Goal: Navigation & Orientation: Go to known website

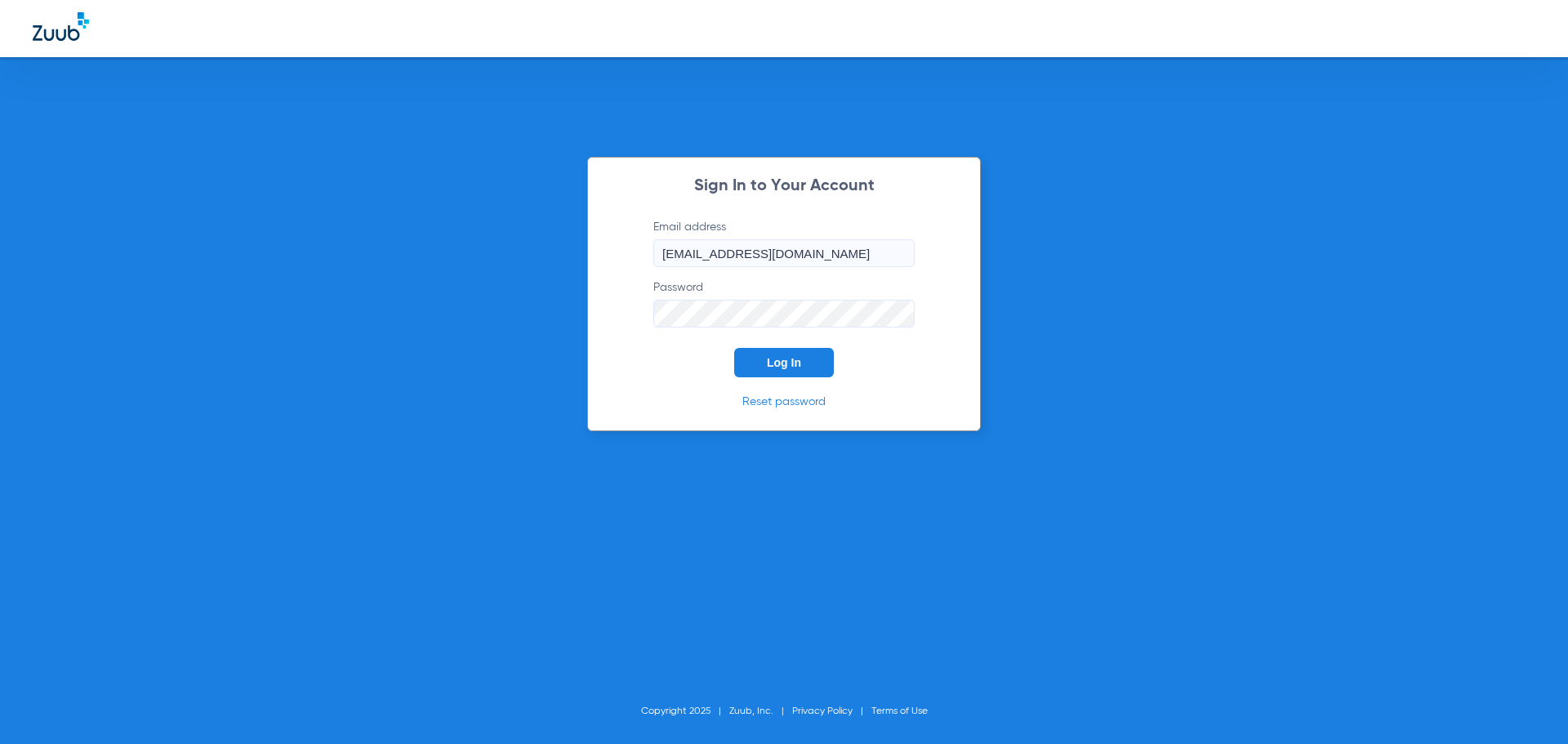
click at [800, 251] on input "[EMAIL_ADDRESS][DOMAIN_NAME]" at bounding box center [784, 253] width 261 height 28
type input "f"
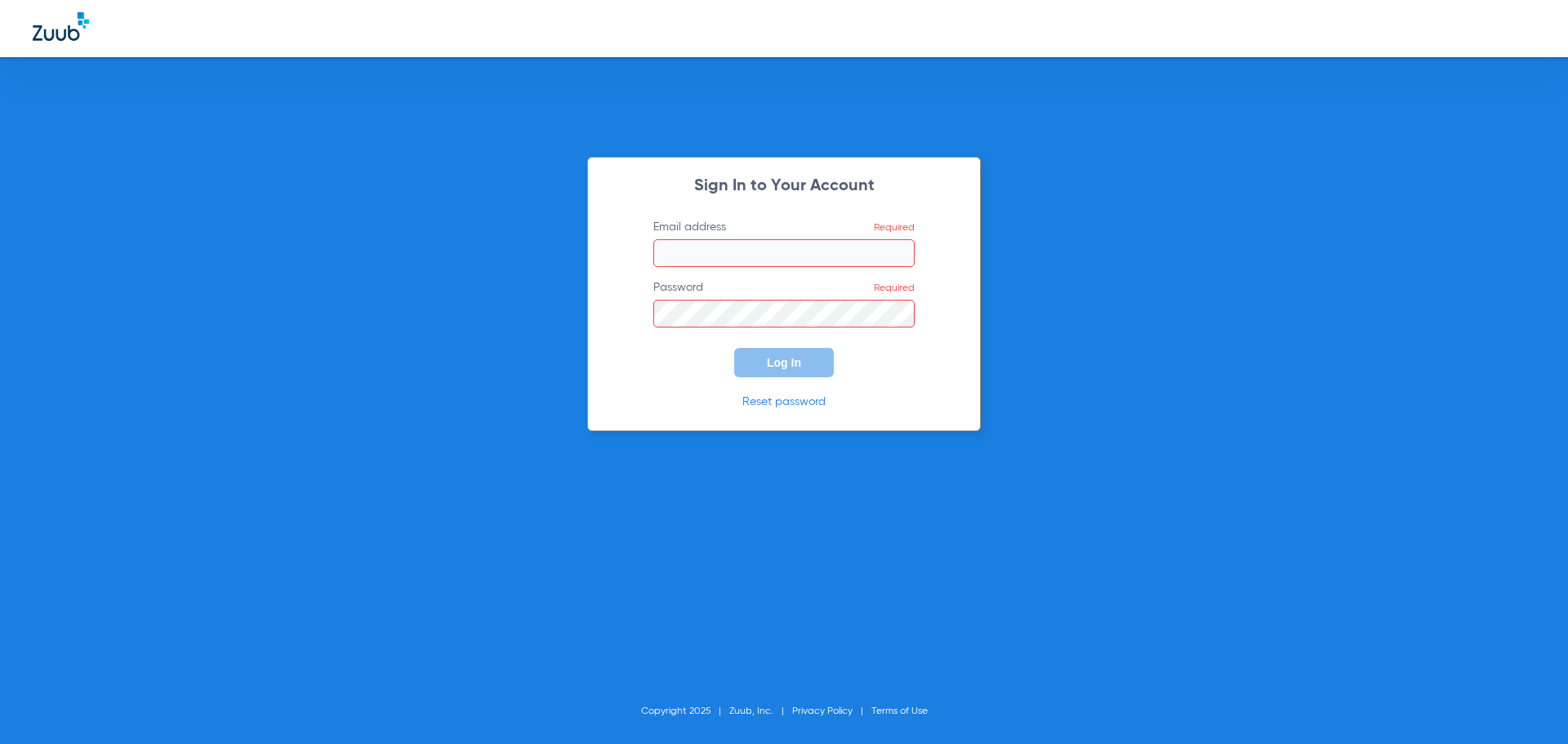
click at [702, 255] on input "Email address Required" at bounding box center [784, 253] width 261 height 28
click at [882, 378] on div "Sign In to Your Account Email address [EMAIL_ADDRESS][DOMAIN_NAME] Password Req…" at bounding box center [784, 294] width 394 height 274
click at [812, 402] on link "Reset password" at bounding box center [784, 402] width 84 height 12
click at [799, 402] on link "Reset password" at bounding box center [784, 402] width 84 height 12
click at [677, 253] on input "[EMAIL_ADDRESS][DOMAIN_NAME]" at bounding box center [784, 253] width 261 height 28
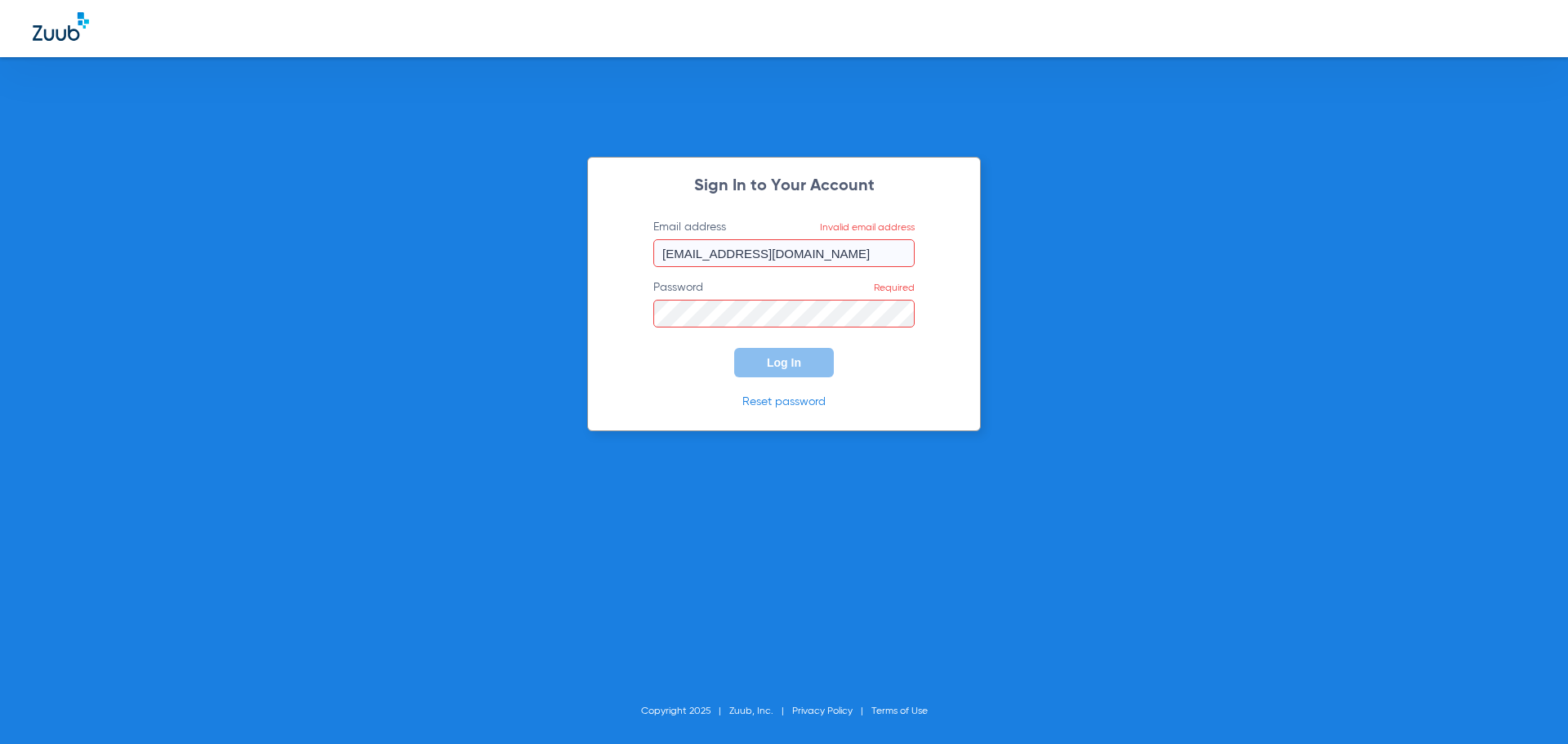
click at [846, 255] on input "[EMAIL_ADDRESS][DOMAIN_NAME]" at bounding box center [784, 253] width 261 height 28
type input "[EMAIL_ADDRESS][DOMAIN_NAME]"
click at [842, 252] on input "[EMAIL_ADDRESS][DOMAIN_NAME]" at bounding box center [784, 253] width 261 height 28
click at [936, 234] on form "Email address Invalid email address [EMAIL_ADDRESS][DOMAIN_NAME] Password Requi…" at bounding box center [784, 298] width 311 height 158
drag, startPoint x: 946, startPoint y: 191, endPoint x: 873, endPoint y: 182, distance: 73.6
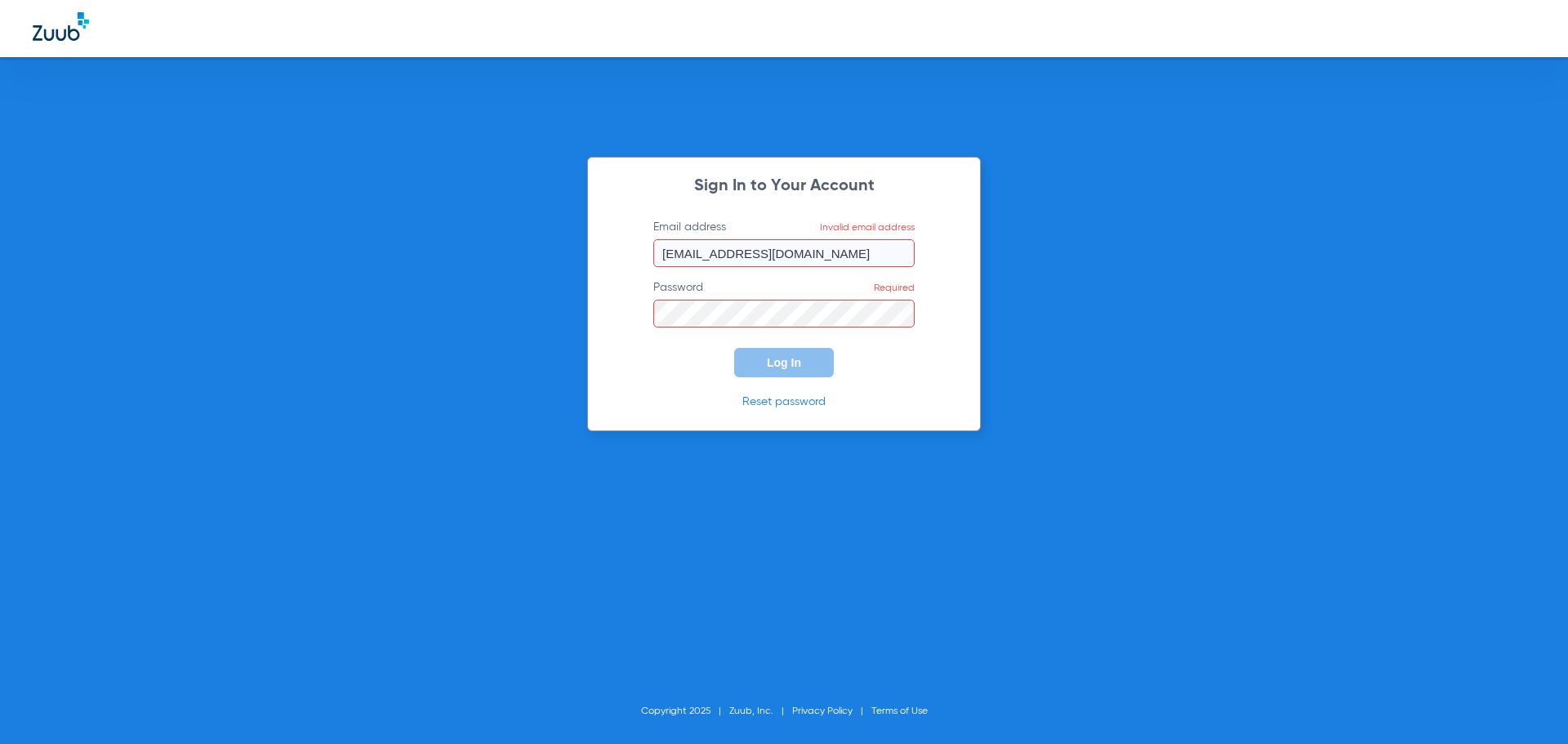
click at [944, 191] on div "Sign In to Your Account Email address Invalid email address [EMAIL_ADDRESS][DOM…" at bounding box center [784, 294] width 394 height 274
drag, startPoint x: 873, startPoint y: 182, endPoint x: 777, endPoint y: 179, distance: 96.0
click at [828, 183] on h2 "Sign In to Your Account" at bounding box center [784, 186] width 311 height 16
click at [777, 179] on h2 "Sign In to Your Account" at bounding box center [784, 186] width 311 height 16
drag, startPoint x: 702, startPoint y: 196, endPoint x: 631, endPoint y: 207, distance: 71.8
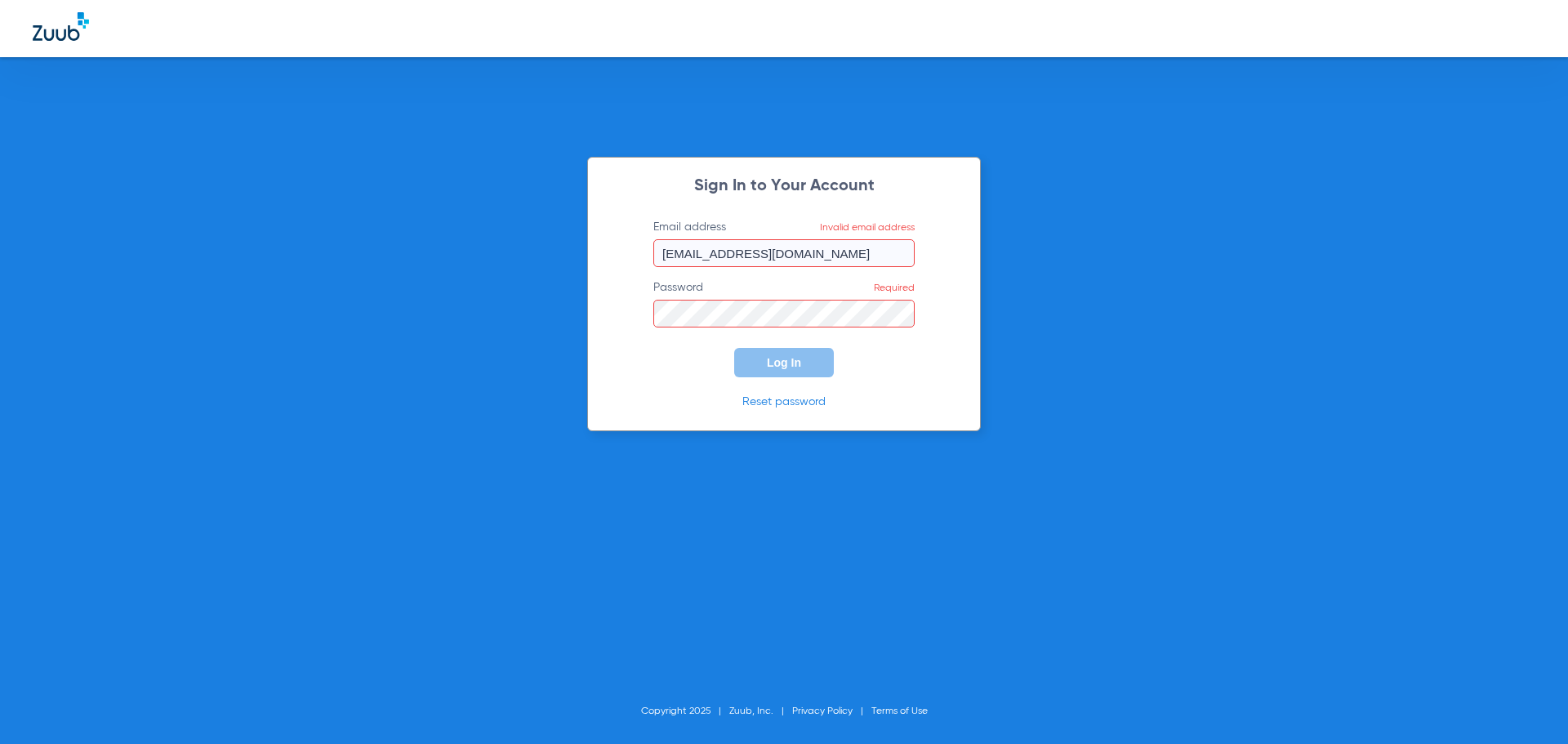
click at [697, 199] on div "Sign In to Your Account Email address Invalid email address [EMAIL_ADDRESS][DOM…" at bounding box center [784, 294] width 394 height 274
click at [793, 402] on link "Reset password" at bounding box center [784, 402] width 84 height 12
click at [805, 257] on input "[EMAIL_ADDRESS][DOMAIN_NAME]" at bounding box center [784, 253] width 261 height 28
type input "f"
click at [725, 252] on input "Email address Required" at bounding box center [784, 253] width 261 height 28
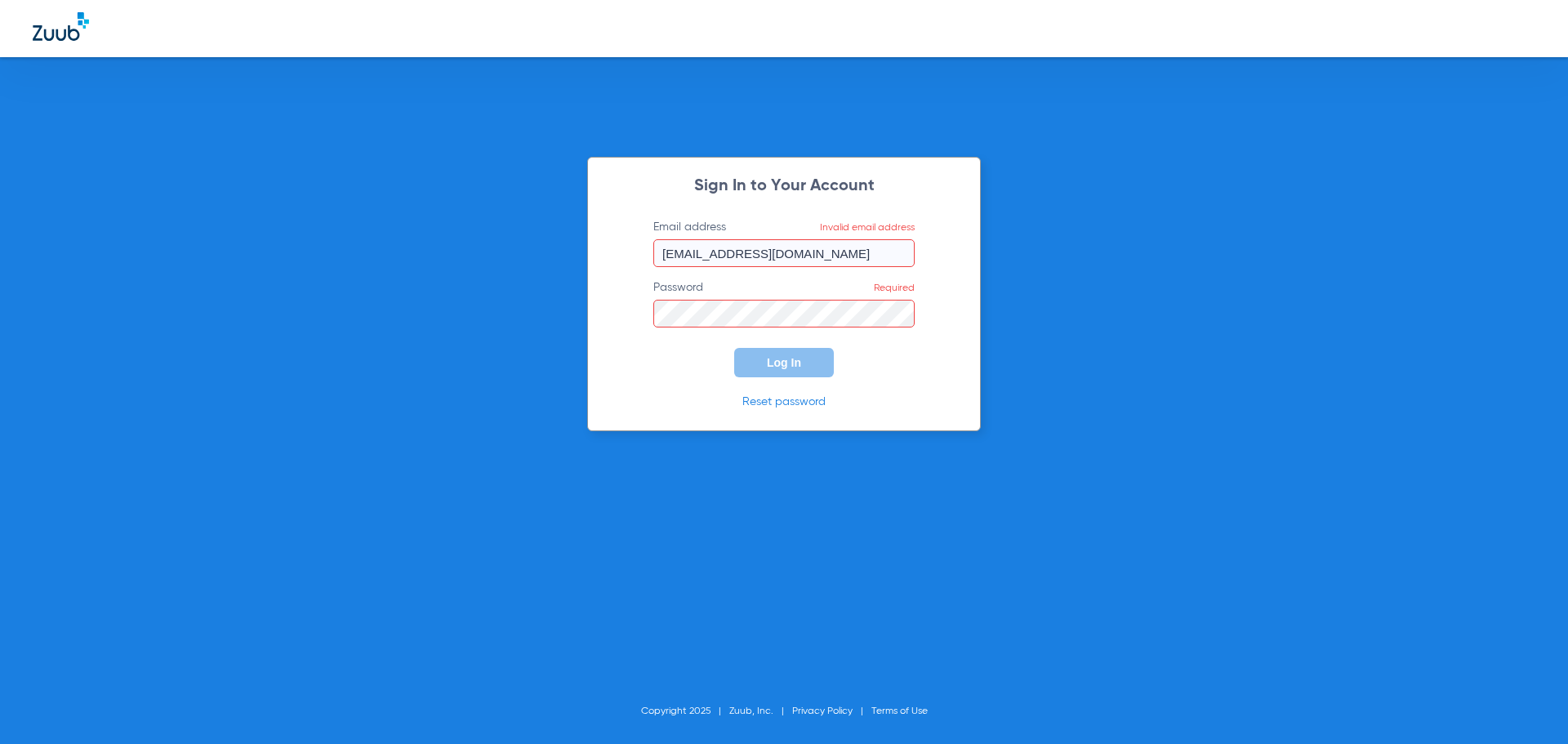
click at [683, 256] on input "[EMAIL_ADDRESS][DOMAIN_NAME]" at bounding box center [784, 253] width 261 height 28
drag, startPoint x: 630, startPoint y: 358, endPoint x: 646, endPoint y: 354, distance: 16.5
click at [630, 358] on form "Email address nworthington@mydental.org Password Required Log In" at bounding box center [784, 298] width 311 height 158
click at [795, 402] on link "Reset password" at bounding box center [784, 402] width 84 height 12
click at [784, 348] on button "Log In" at bounding box center [784, 362] width 100 height 29
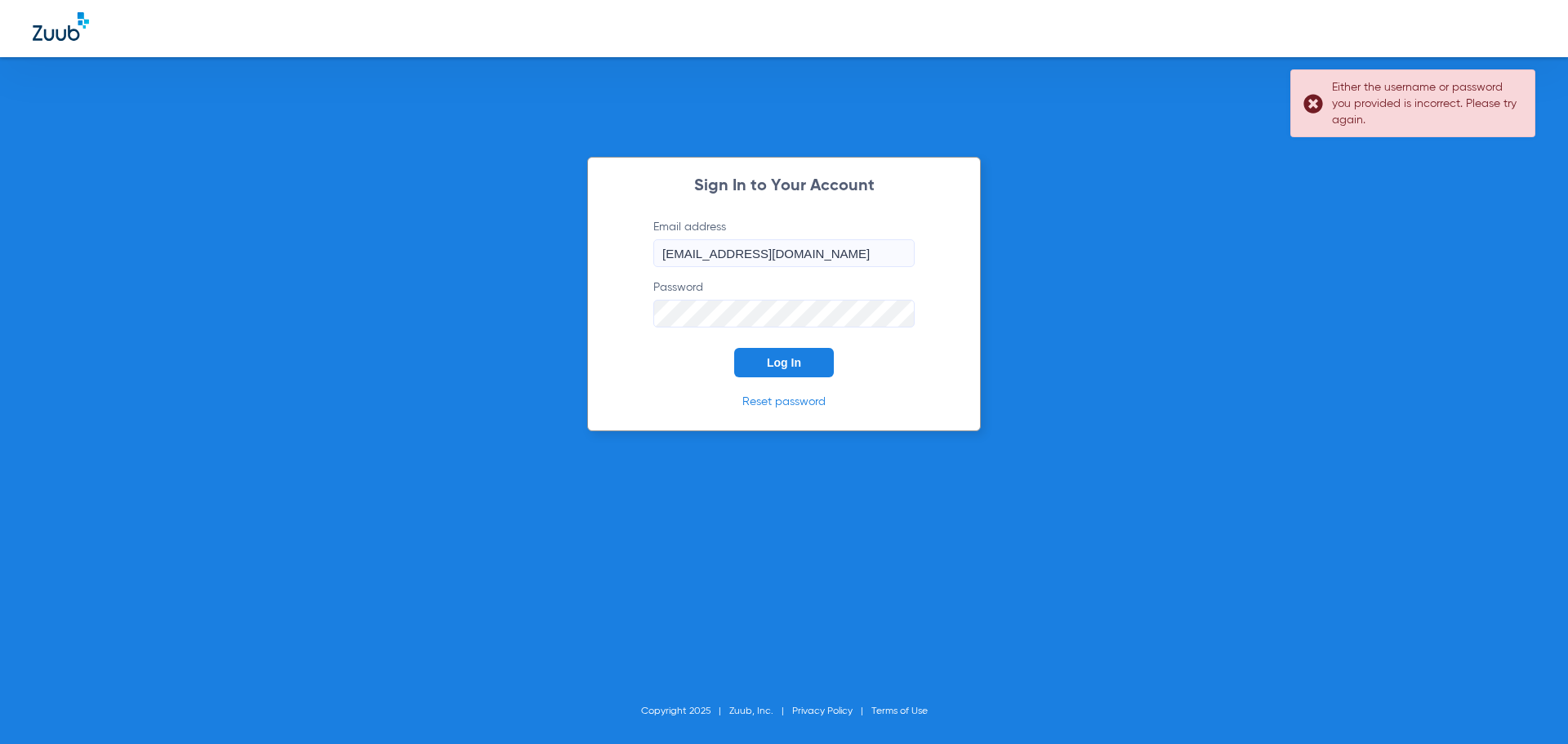
click at [847, 243] on input "[EMAIL_ADDRESS][DOMAIN_NAME]" at bounding box center [784, 253] width 261 height 28
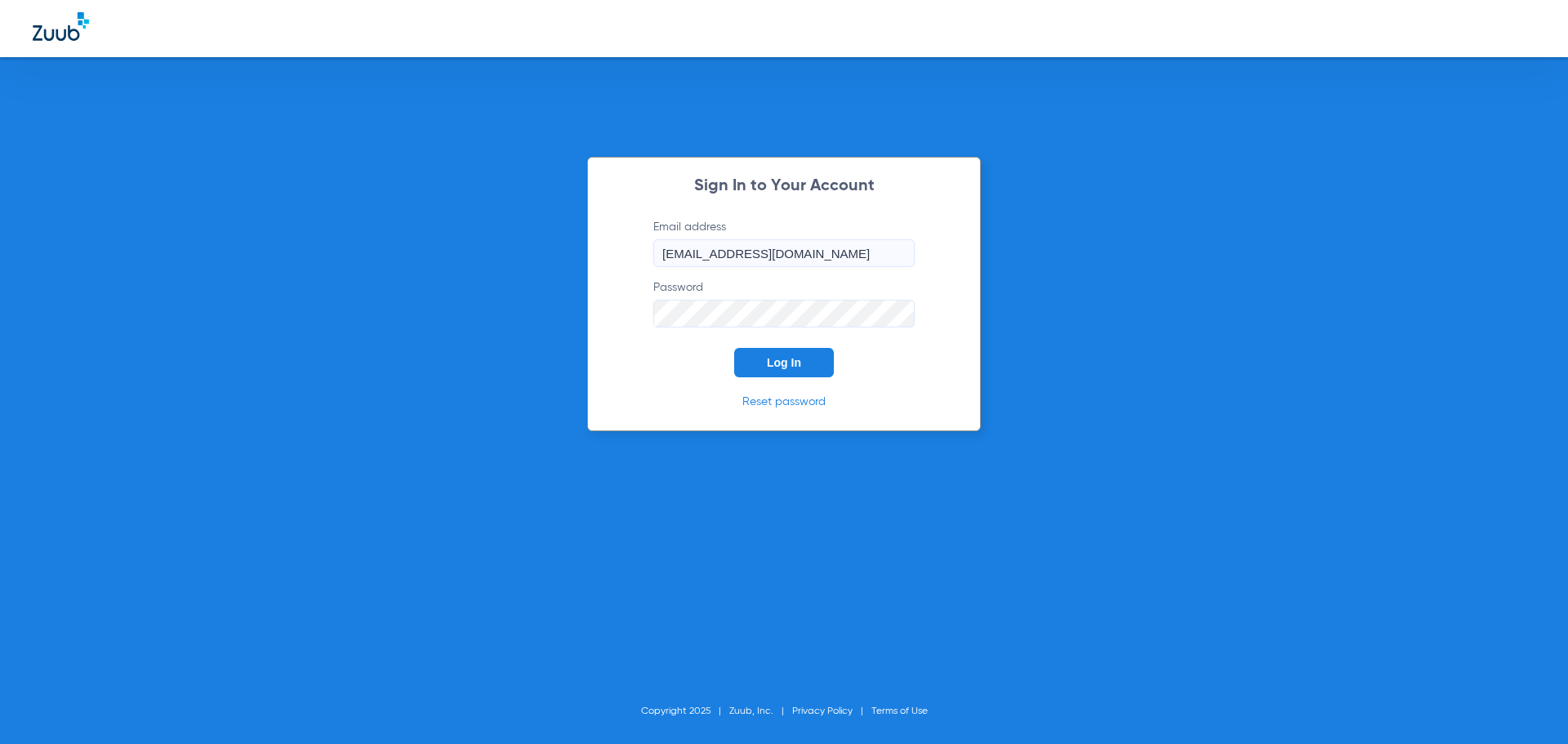
click at [823, 241] on input "[EMAIL_ADDRESS][DOMAIN_NAME]" at bounding box center [784, 253] width 261 height 28
click at [791, 362] on span "Log In" at bounding box center [784, 362] width 35 height 13
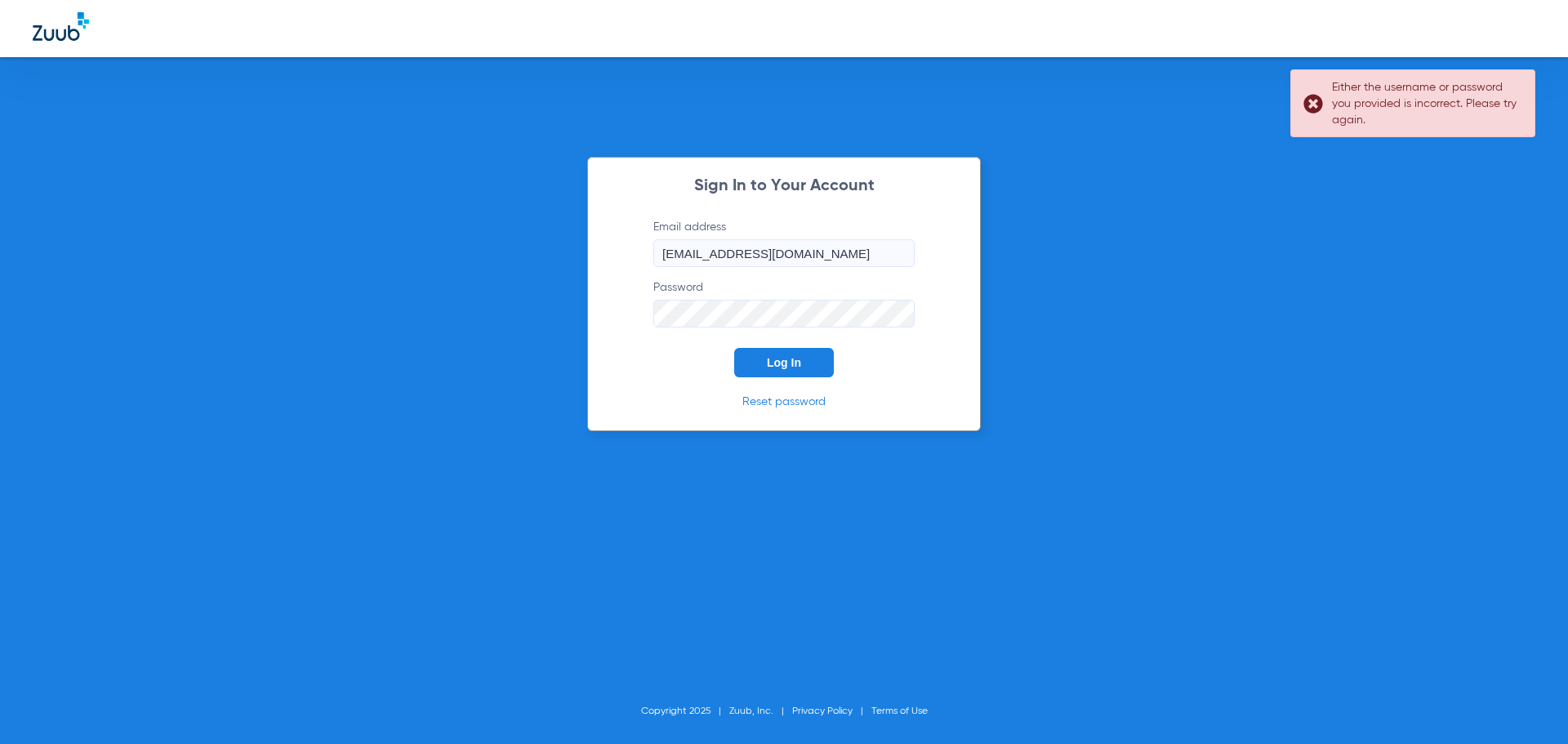
click at [677, 260] on input "[EMAIL_ADDRESS][DOMAIN_NAME]" at bounding box center [784, 253] width 261 height 28
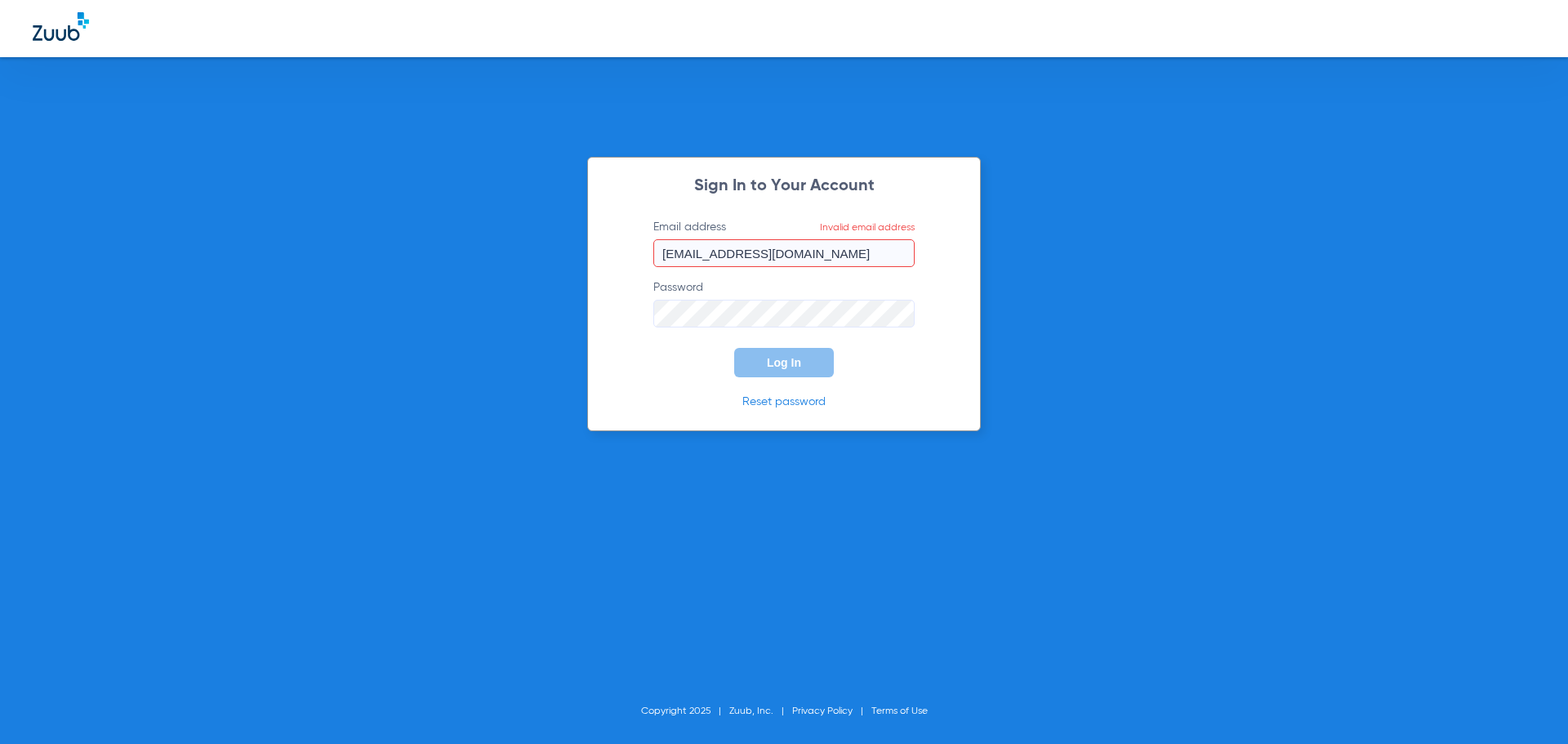
click at [865, 246] on input "[EMAIL_ADDRESS][DOMAIN_NAME]" at bounding box center [784, 253] width 261 height 28
click at [682, 256] on input "[EMAIL_ADDRESS][DOMAIN_NAME]" at bounding box center [784, 253] width 261 height 28
type input "[EMAIL_ADDRESS][DOMAIN_NAME]"
click at [783, 373] on button "Log In" at bounding box center [784, 362] width 100 height 29
click at [782, 350] on button "Log In" at bounding box center [784, 362] width 100 height 29
